Goal: Information Seeking & Learning: Learn about a topic

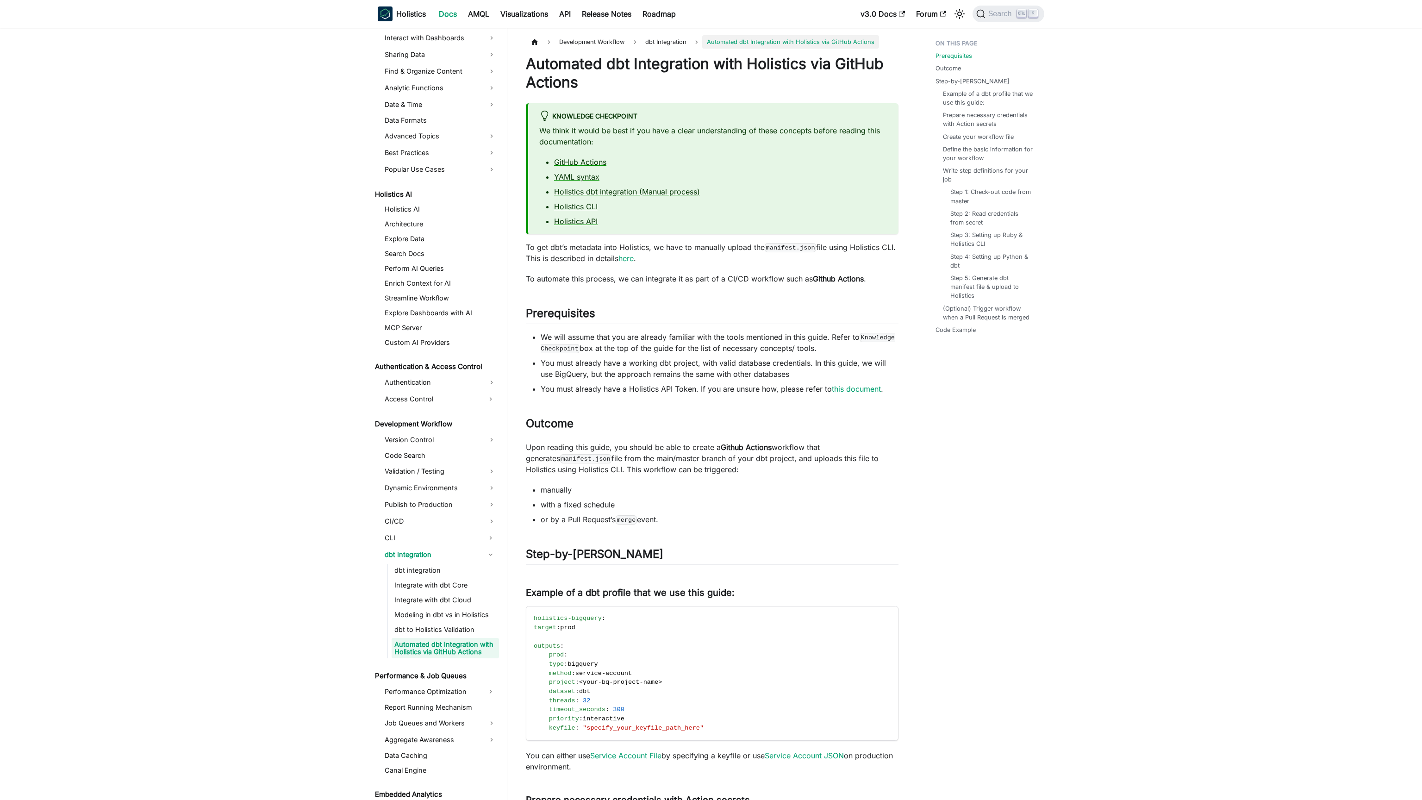
scroll to position [331, 0]
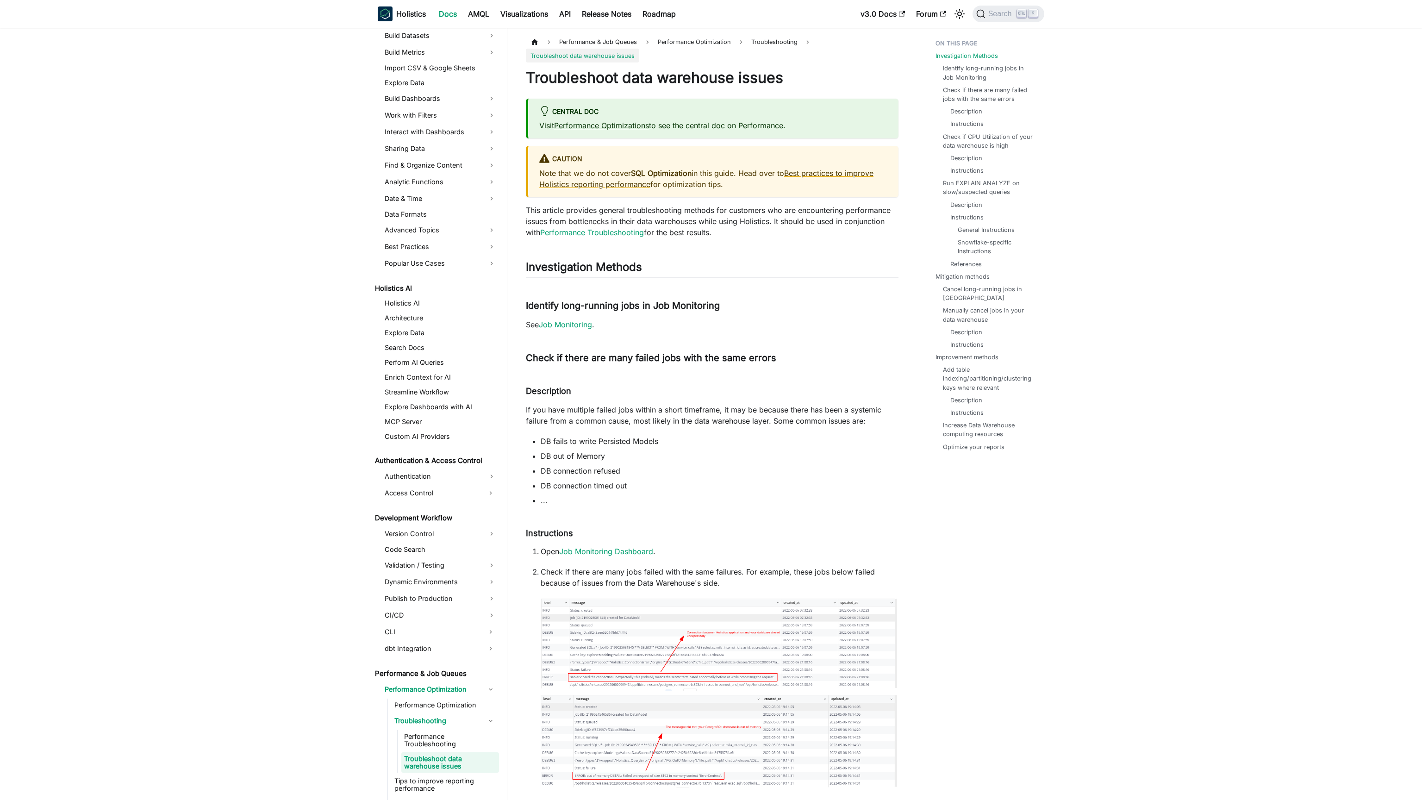
scroll to position [351, 0]
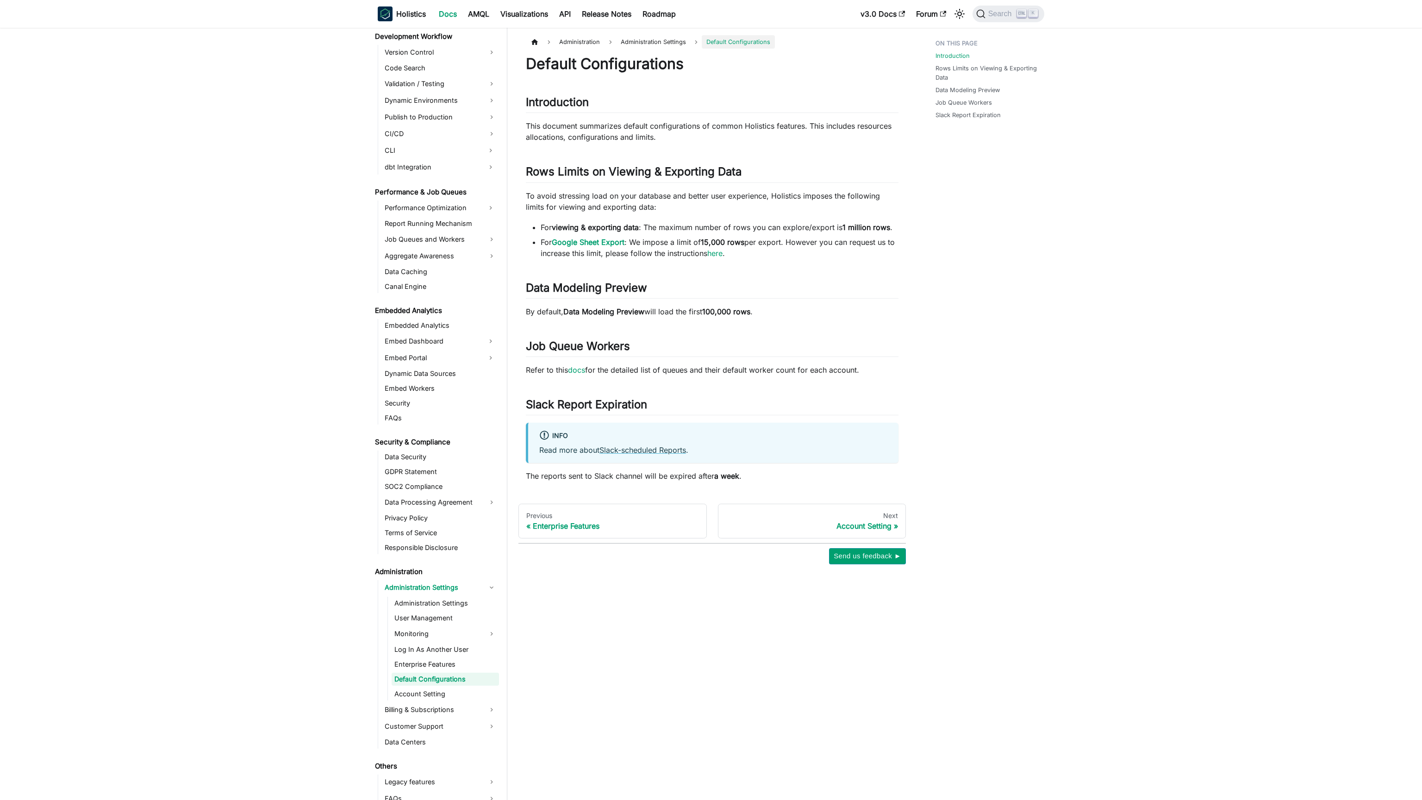
scroll to position [715, 0]
